Goal: Task Accomplishment & Management: Use online tool/utility

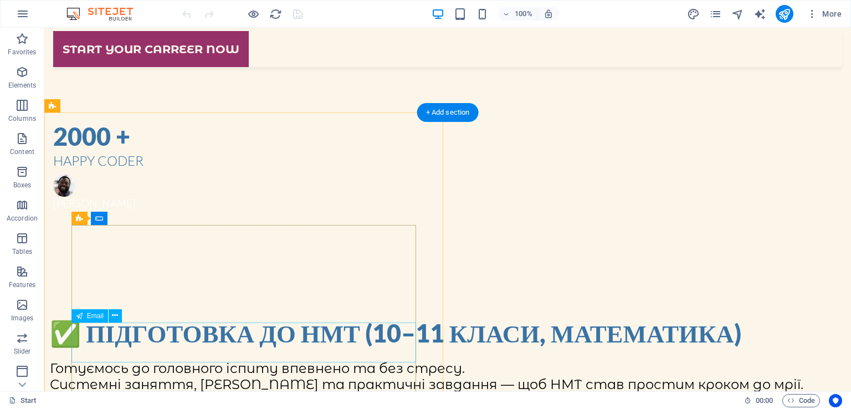
scroll to position [741, 0]
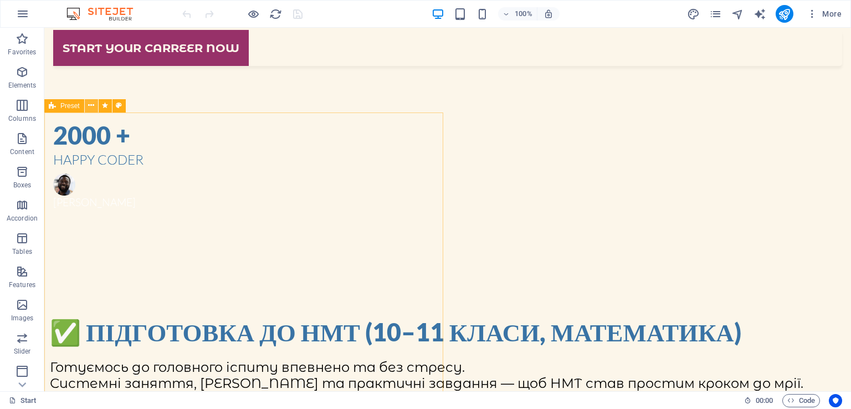
click at [92, 103] on icon at bounding box center [91, 106] width 6 height 12
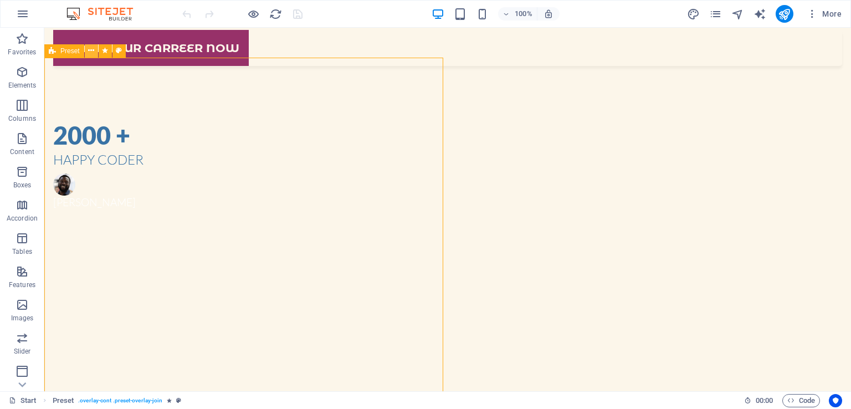
click at [87, 53] on button at bounding box center [91, 50] width 13 height 13
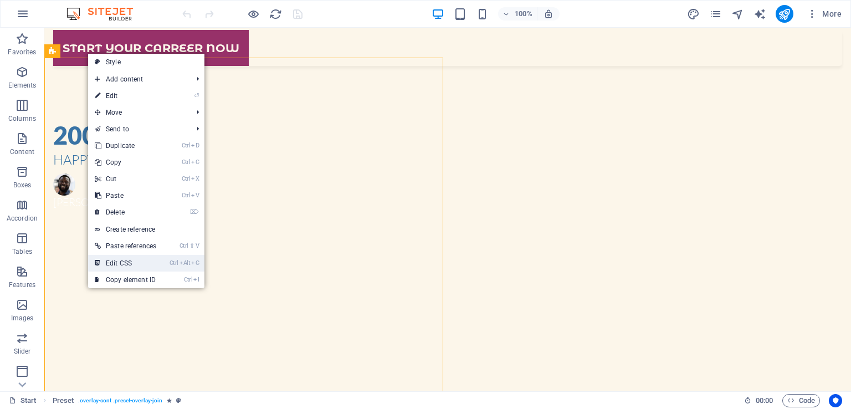
click at [128, 259] on link "Ctrl Alt C Edit CSS" at bounding box center [125, 263] width 75 height 17
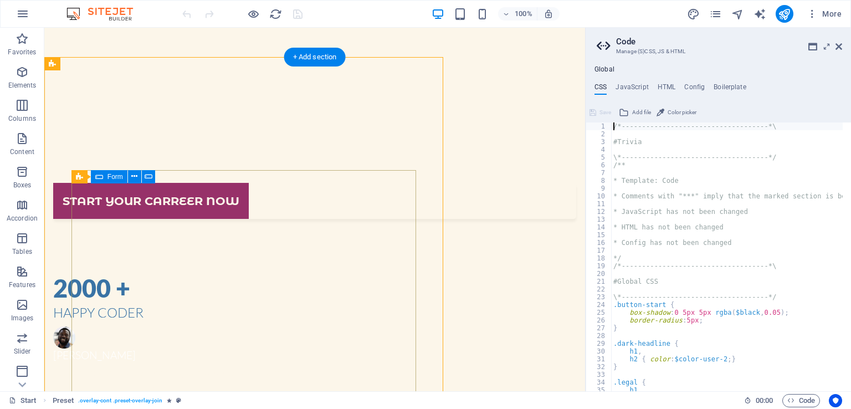
type textarea "@include overlay("
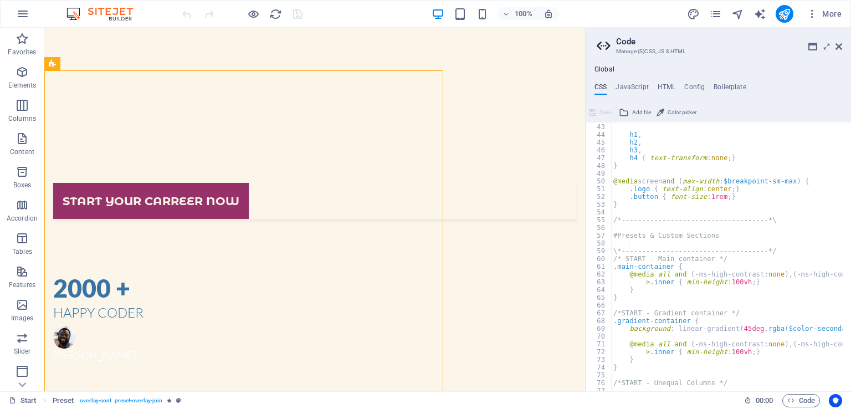
scroll to position [325, 0]
click at [693, 94] on h4 "Config" at bounding box center [694, 89] width 20 height 12
type textarea "$color-background: #fcf6ea;"
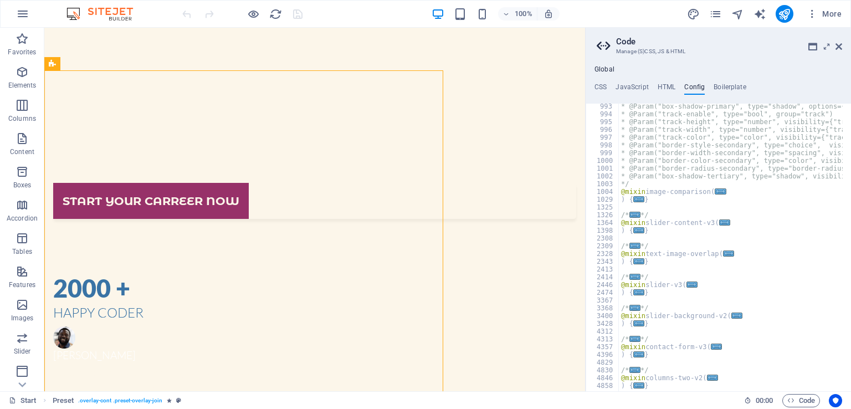
scroll to position [636, 0]
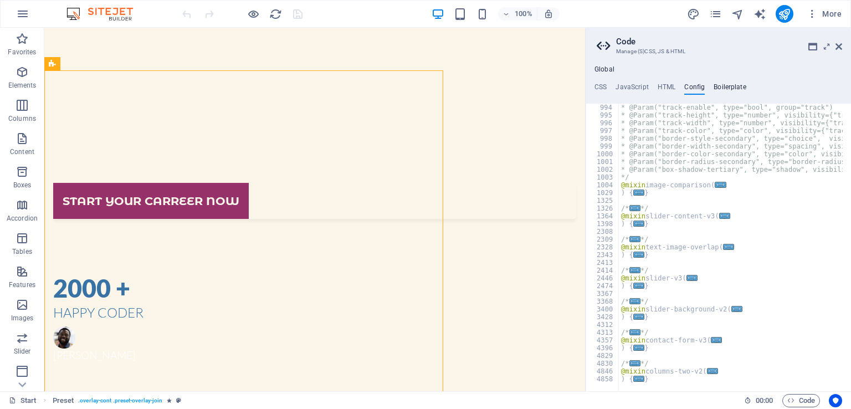
click at [720, 91] on h4 "Boilerplate" at bounding box center [729, 89] width 33 height 12
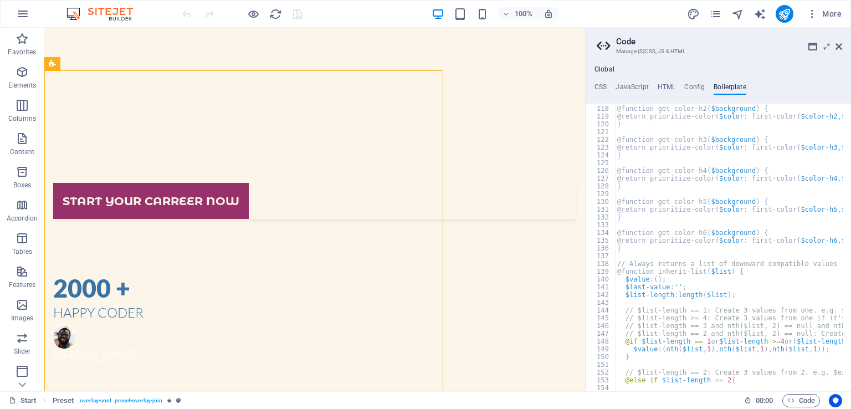
scroll to position [516, 0]
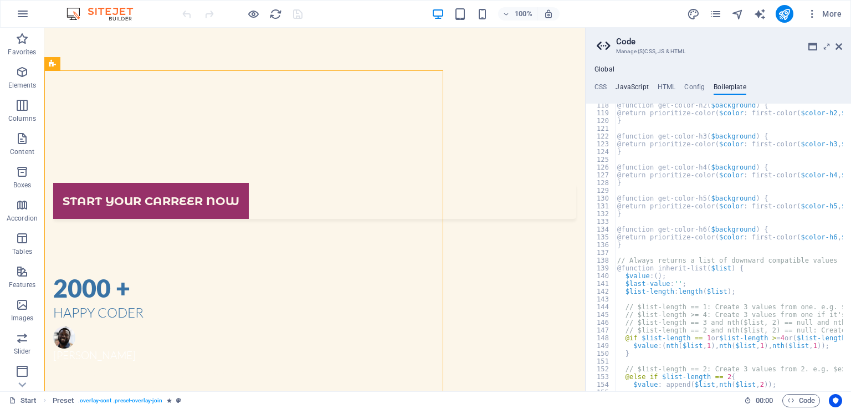
click at [641, 84] on h4 "JavaScript" at bounding box center [631, 89] width 33 height 12
type textarea "document.getElementById('joinForm').addEventListener('submit', function(e) {"
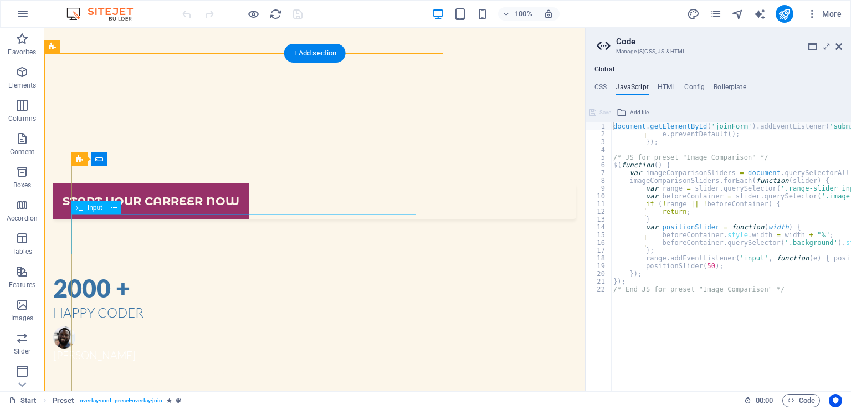
scroll to position [668, 0]
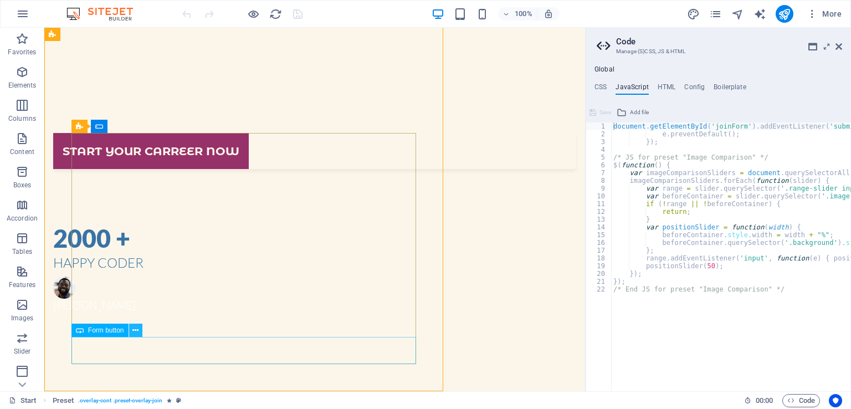
click at [136, 331] on icon at bounding box center [135, 331] width 6 height 12
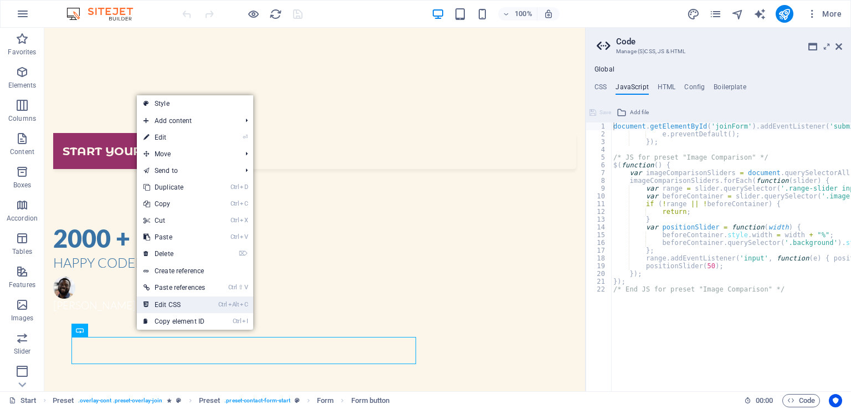
click at [166, 306] on link "Ctrl Alt C Edit CSS" at bounding box center [174, 304] width 75 height 17
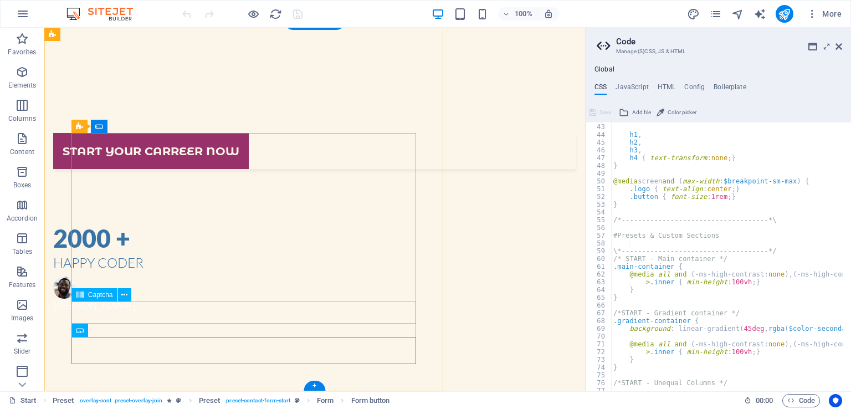
type textarea "background: $white;"
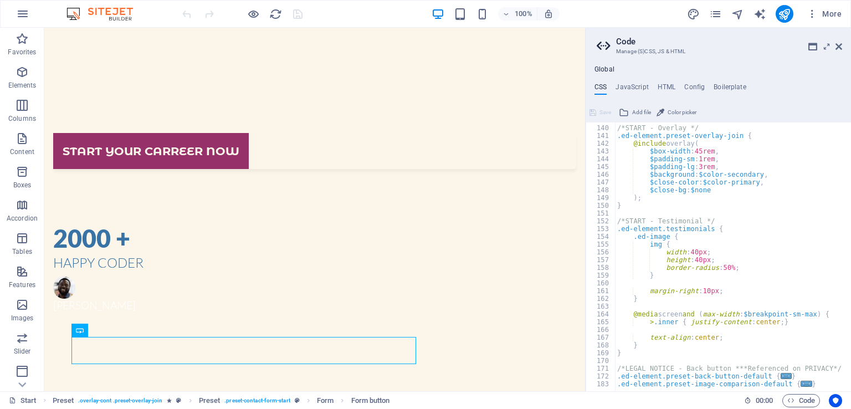
scroll to position [782, 0]
